Goal: Task Accomplishment & Management: Complete application form

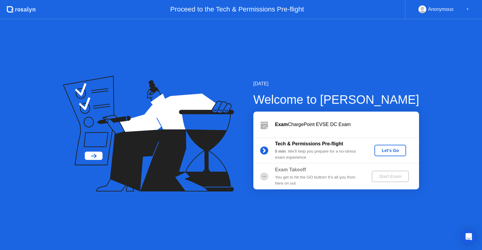
click at [390, 149] on div "Let's Go" at bounding box center [390, 150] width 27 height 5
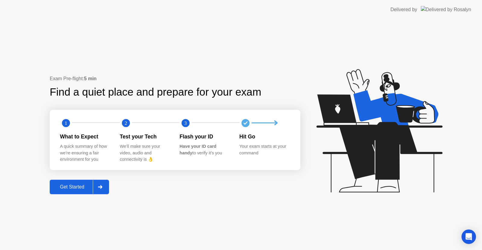
click at [74, 187] on div "Get Started" at bounding box center [72, 186] width 41 height 5
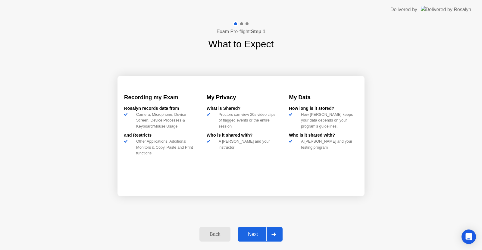
click at [251, 229] on button "Next" at bounding box center [260, 234] width 45 height 14
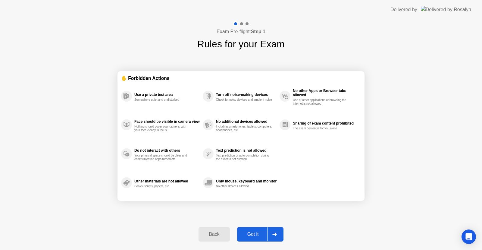
click at [249, 232] on div "Got it" at bounding box center [253, 234] width 28 height 5
select select "**********"
select select "*******"
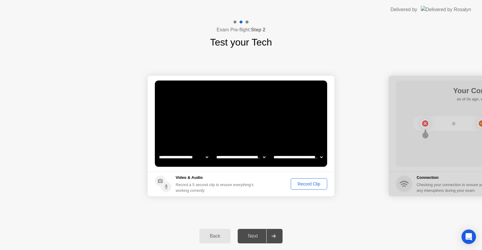
click at [311, 184] on div "Record Clip" at bounding box center [309, 183] width 32 height 5
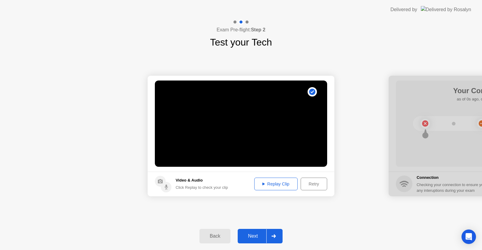
click at [277, 232] on div at bounding box center [273, 236] width 14 height 14
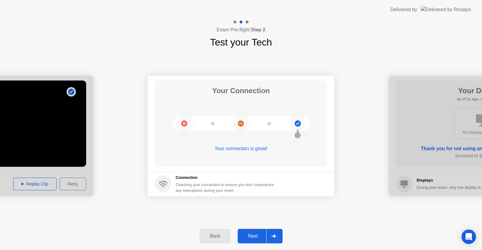
click at [251, 237] on div "Next" at bounding box center [253, 235] width 27 height 5
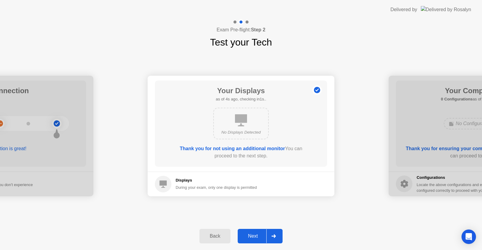
click at [255, 234] on div "Next" at bounding box center [253, 235] width 27 height 5
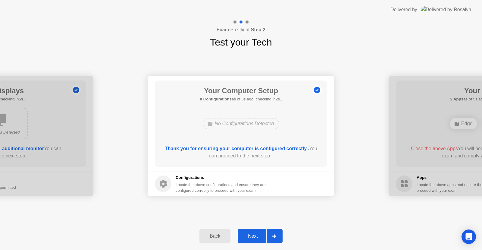
click at [261, 235] on div "Next" at bounding box center [253, 235] width 27 height 5
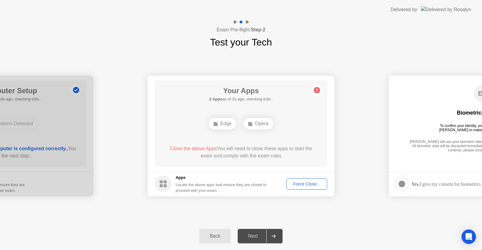
click at [303, 184] on div "Force Close..." at bounding box center [306, 183] width 37 height 5
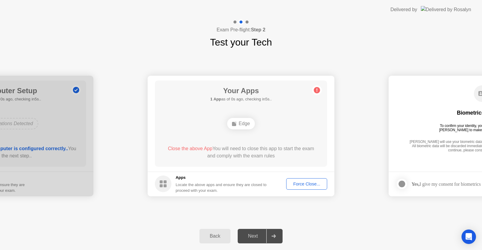
click at [311, 184] on div "Force Close..." at bounding box center [306, 183] width 37 height 5
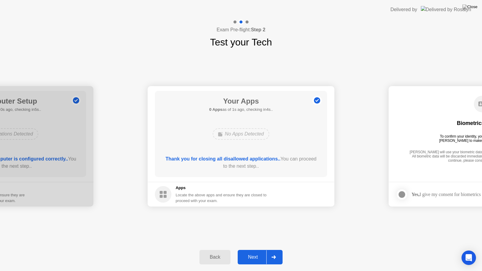
click at [257, 250] on div "Next" at bounding box center [253, 257] width 27 height 5
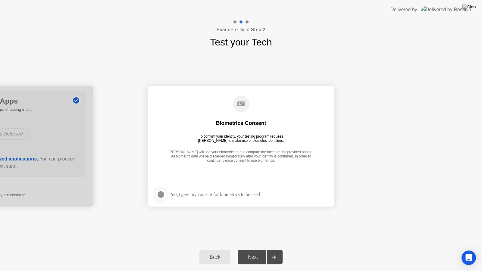
click at [163, 195] on div at bounding box center [160, 194] width 7 height 7
click at [274, 250] on icon at bounding box center [274, 258] width 5 height 4
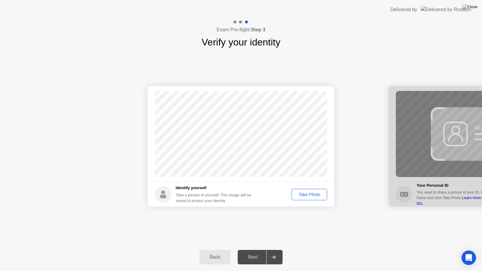
click at [314, 197] on div "Take Photo" at bounding box center [309, 194] width 31 height 5
click at [261, 250] on div "Next" at bounding box center [253, 257] width 27 height 5
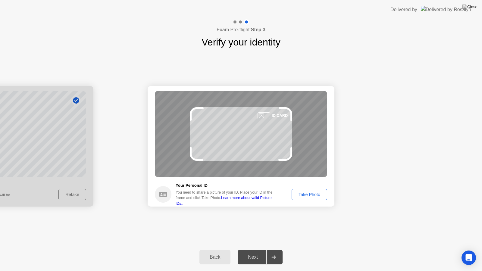
click at [306, 196] on div "Take Photo" at bounding box center [309, 194] width 31 height 5
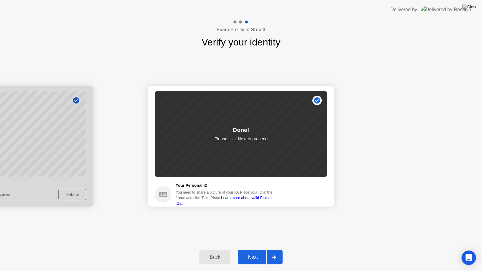
click at [259, 250] on div "Next" at bounding box center [253, 257] width 27 height 5
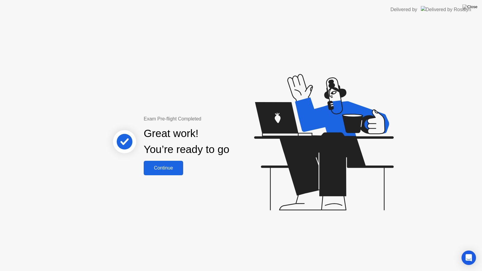
click at [161, 168] on div "Continue" at bounding box center [164, 168] width 36 height 5
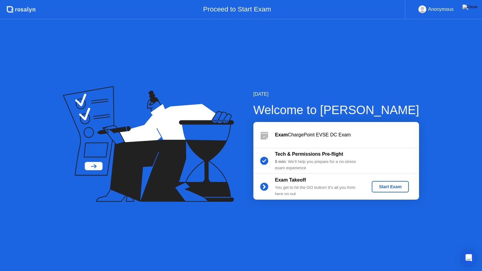
click at [389, 186] on div "Start Exam" at bounding box center [390, 186] width 32 height 5
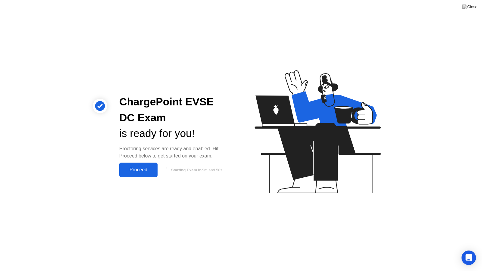
click at [136, 170] on div "Proceed" at bounding box center [138, 169] width 35 height 5
